Goal: Information Seeking & Learning: Learn about a topic

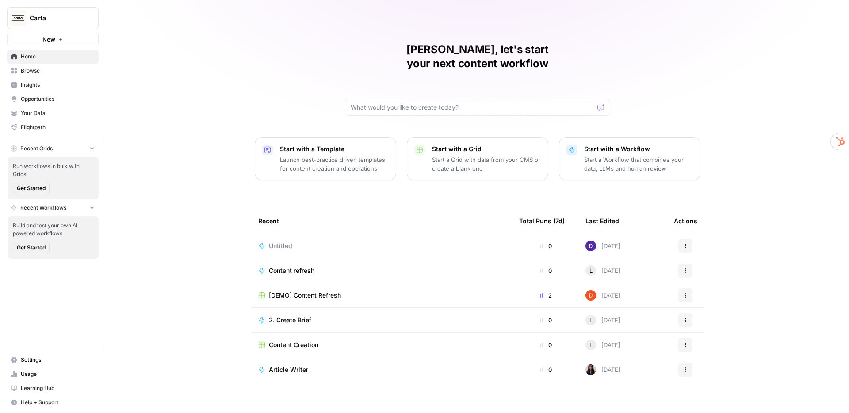
click at [46, 87] on span "Insights" at bounding box center [58, 85] width 74 height 8
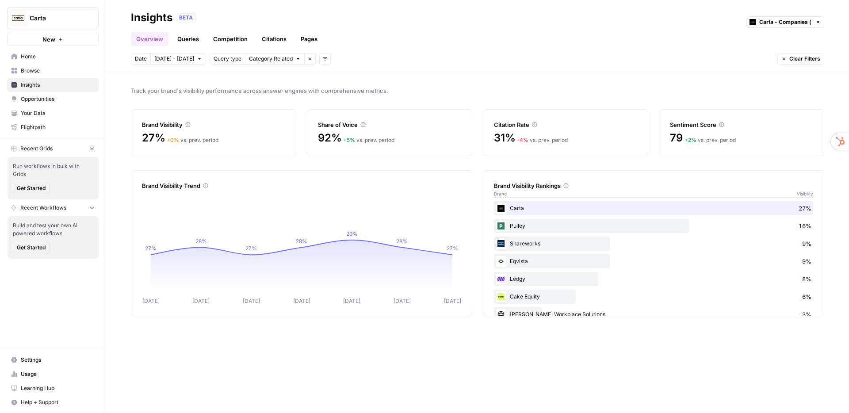
click at [322, 59] on icon "button" at bounding box center [324, 58] width 5 height 5
click at [297, 59] on icon "button" at bounding box center [298, 58] width 3 height 1
click at [322, 58] on icon "button" at bounding box center [324, 58] width 5 height 5
click at [329, 91] on span "Platform" at bounding box center [334, 90] width 23 height 9
click at [368, 58] on span "Select platform" at bounding box center [371, 59] width 38 height 8
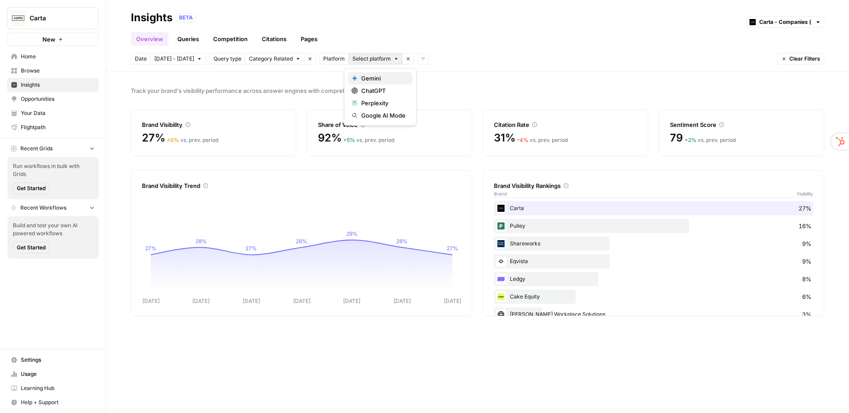
click at [369, 78] on span "Gemini" at bounding box center [383, 78] width 44 height 9
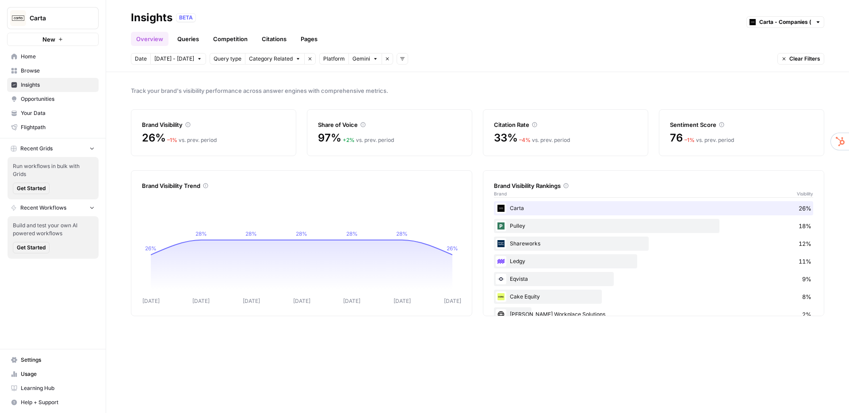
click at [367, 59] on button "Gemini" at bounding box center [365, 58] width 34 height 11
click at [372, 89] on span "ChatGPT" at bounding box center [383, 90] width 44 height 9
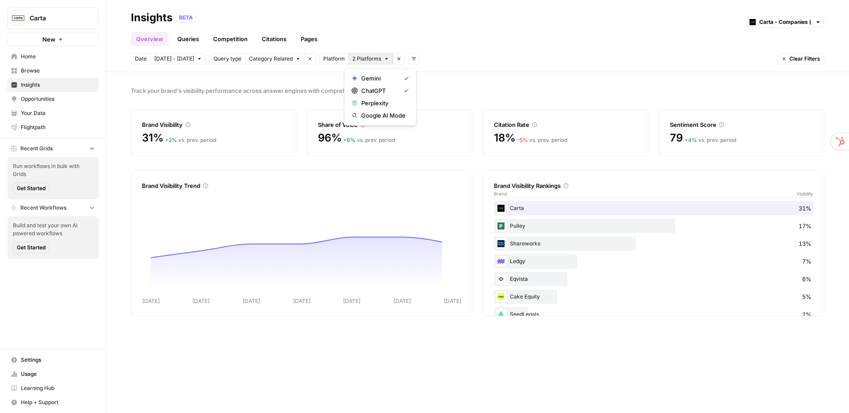
click at [364, 60] on span "2 Platforms" at bounding box center [366, 59] width 29 height 8
click at [381, 78] on span "Gemini" at bounding box center [378, 78] width 35 height 9
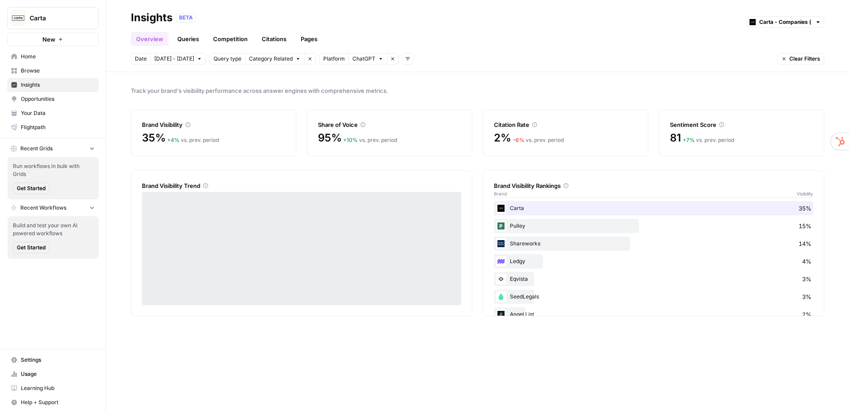
click at [364, 61] on span "ChatGPT" at bounding box center [363, 59] width 23 height 8
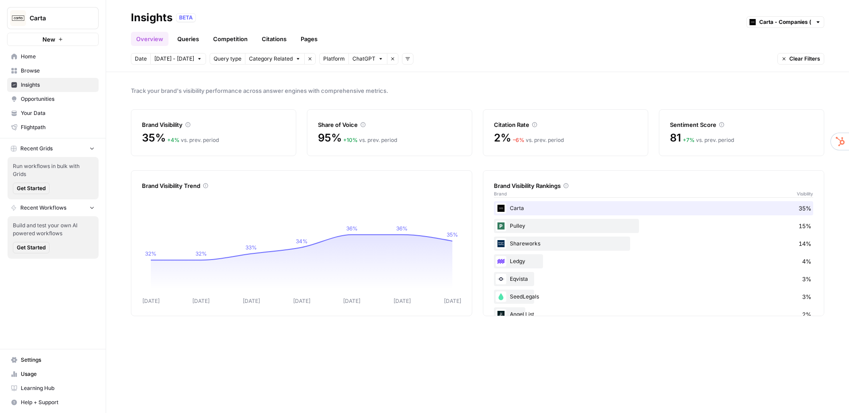
click at [439, 53] on div "Date [DATE] - [DATE] Query type Category Related Remove filter Platform ChatGPT…" at bounding box center [477, 58] width 693 height 11
click at [413, 93] on span "Track your brand's visibility performance across answer engines with comprehens…" at bounding box center [477, 90] width 693 height 9
